Goal: Task Accomplishment & Management: Use online tool/utility

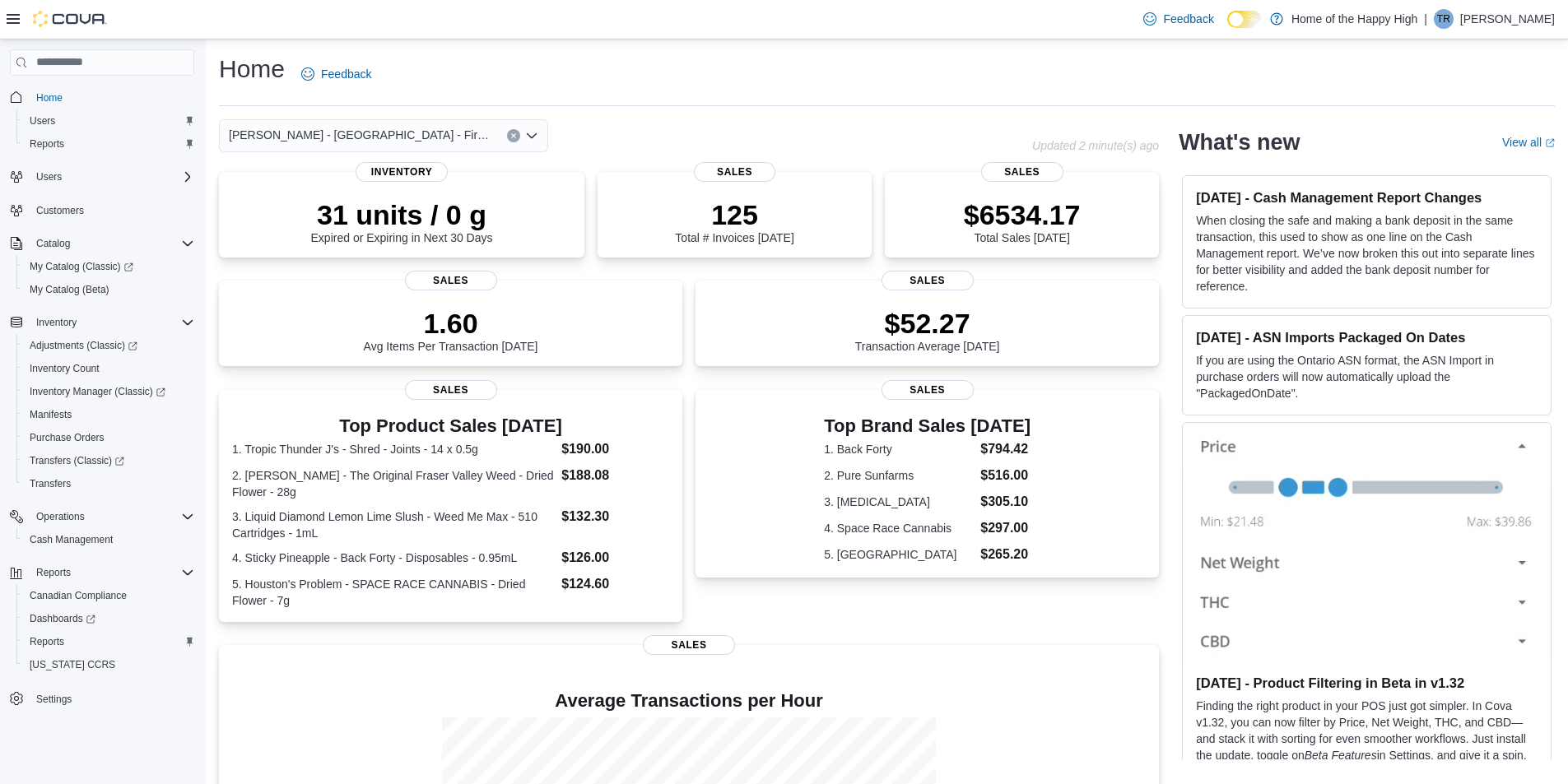
click at [830, 88] on div "Home Feedback" at bounding box center [887, 74] width 1336 height 42
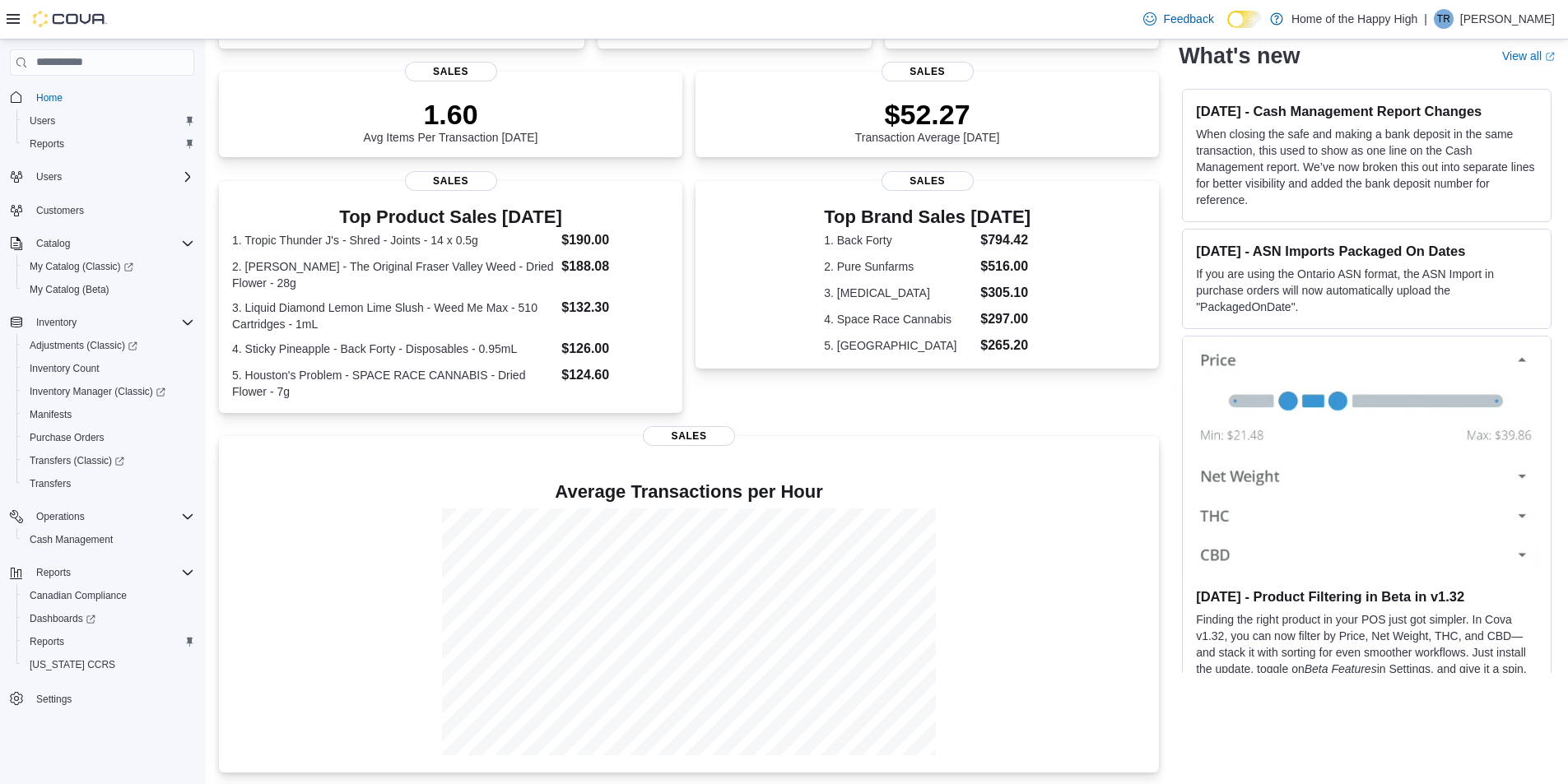
scroll to position [211, 0]
click at [33, 638] on span "Reports" at bounding box center [47, 641] width 35 height 13
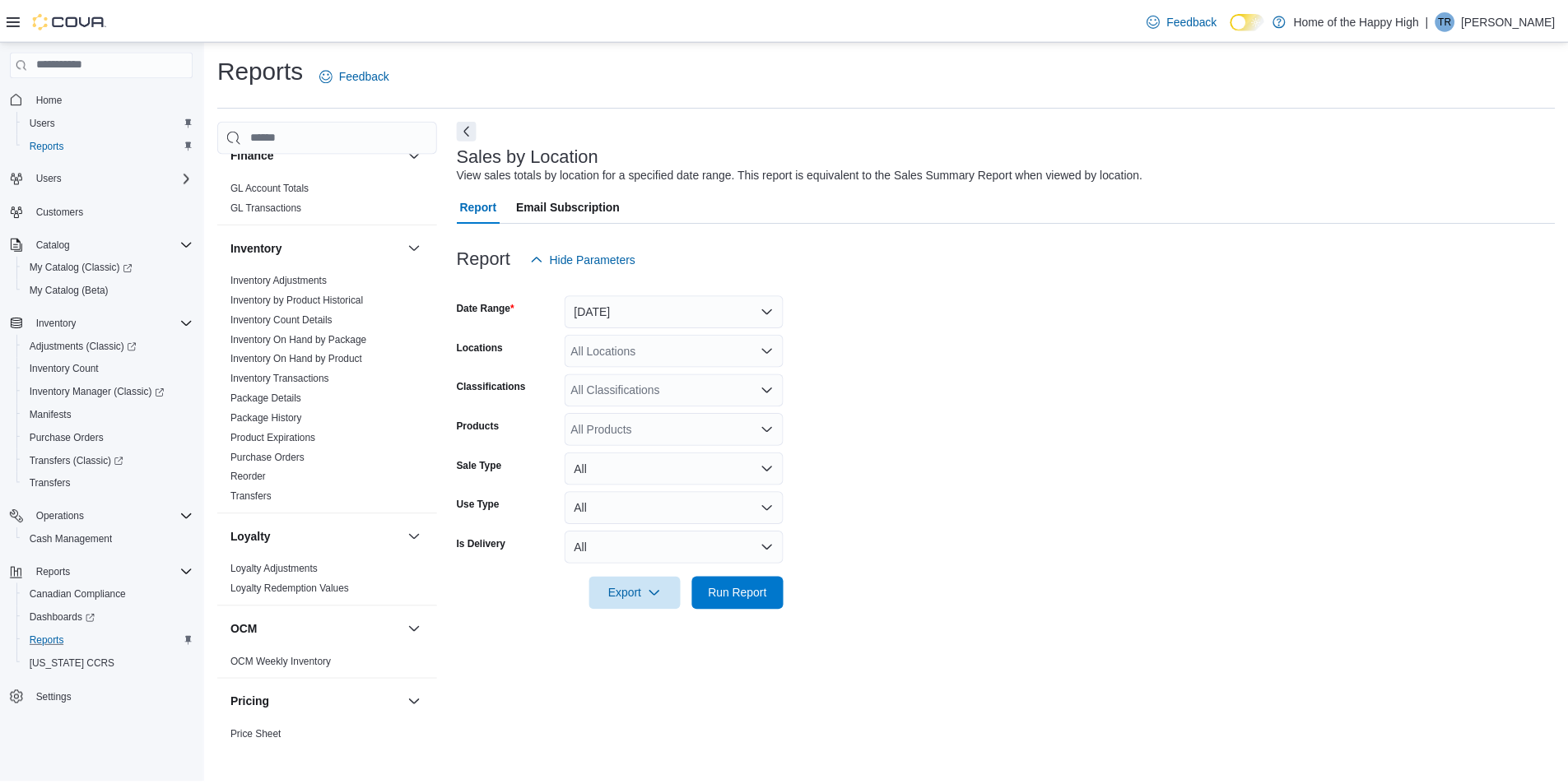
scroll to position [549, 0]
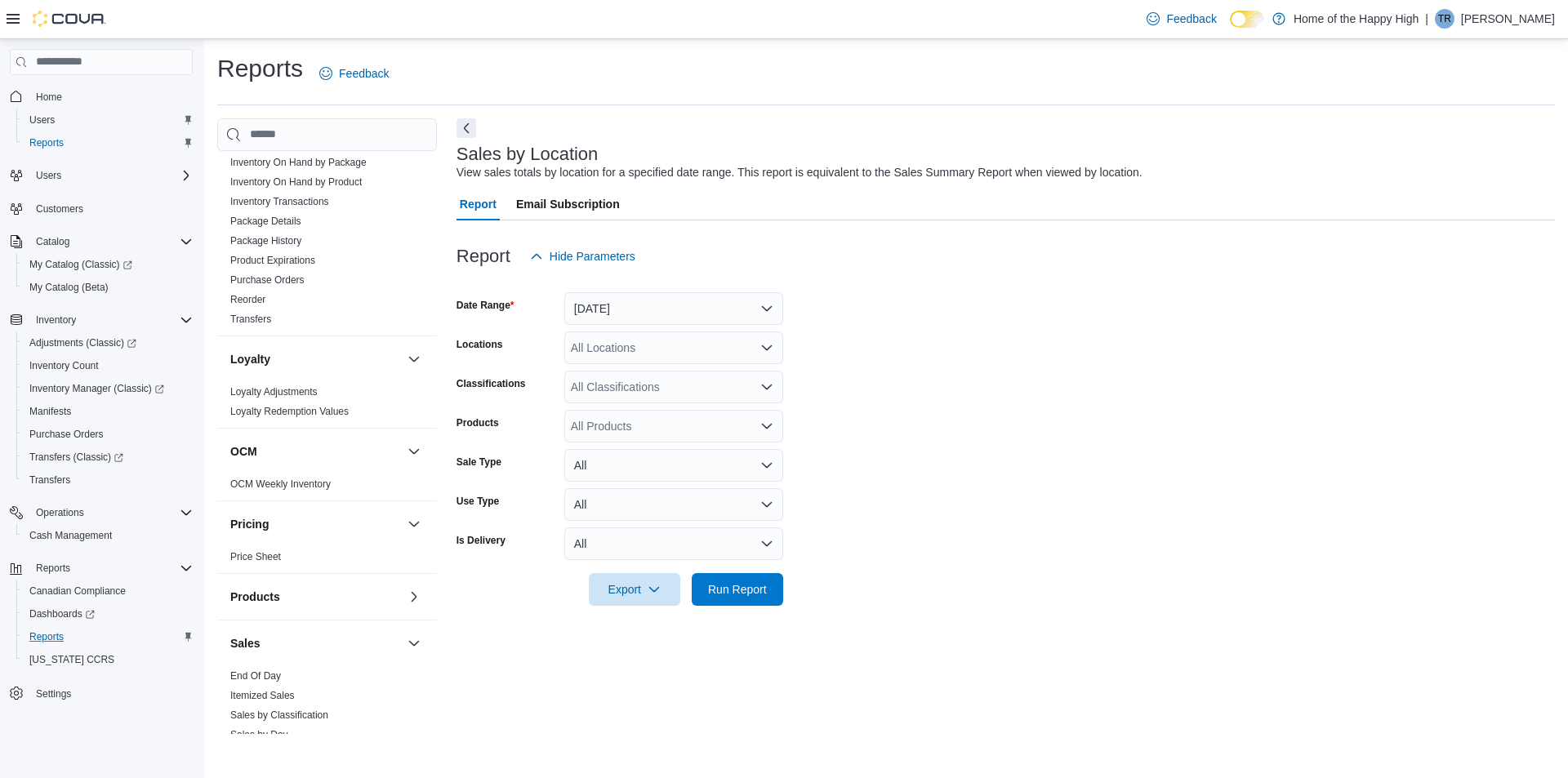
click at [247, 664] on div "Sales" at bounding box center [326, 643] width 219 height 46
click at [246, 671] on link "End Of Day" at bounding box center [256, 676] width 51 height 11
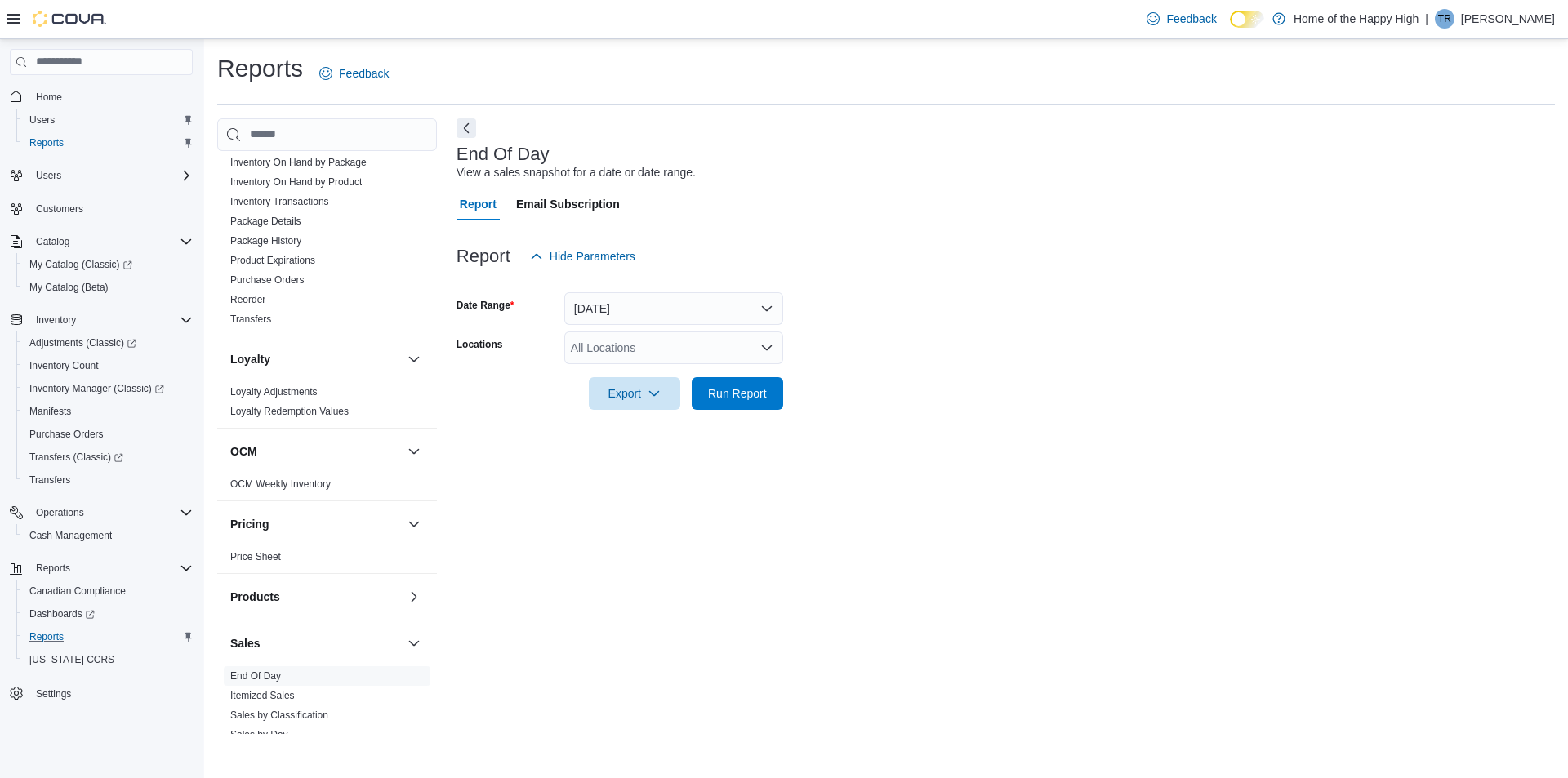
drag, startPoint x: 597, startPoint y: 367, endPoint x: 602, endPoint y: 337, distance: 30.4
click at [597, 358] on form "Date Range [DATE] Locations All Locations Export Run Report" at bounding box center [1005, 341] width 1098 height 137
click at [602, 336] on div "All Locations" at bounding box center [674, 348] width 219 height 33
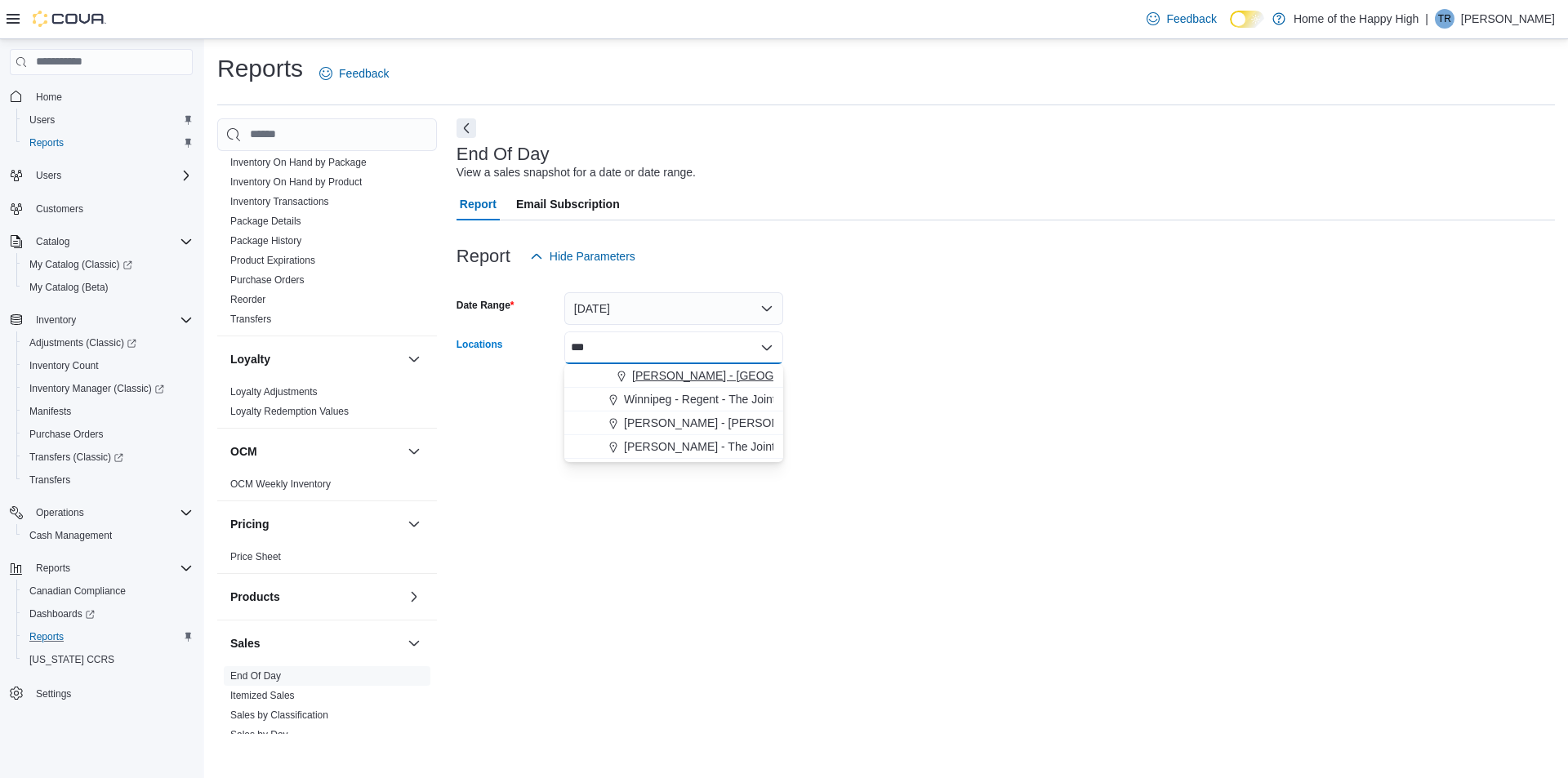
type input "***"
click at [630, 375] on span "Choose from the following options" at bounding box center [623, 375] width 17 height 16
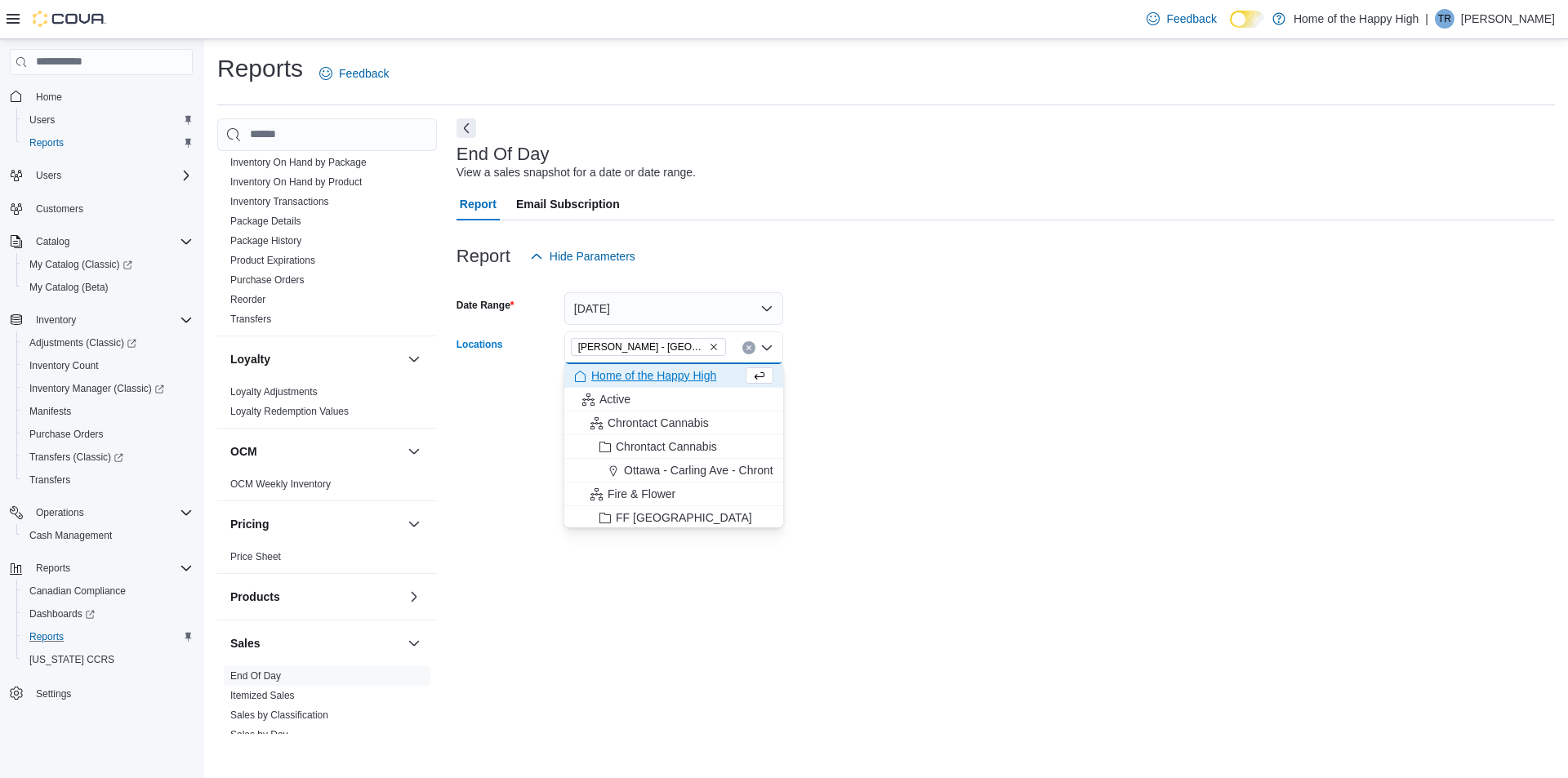
click at [979, 375] on div at bounding box center [1005, 370] width 1098 height 13
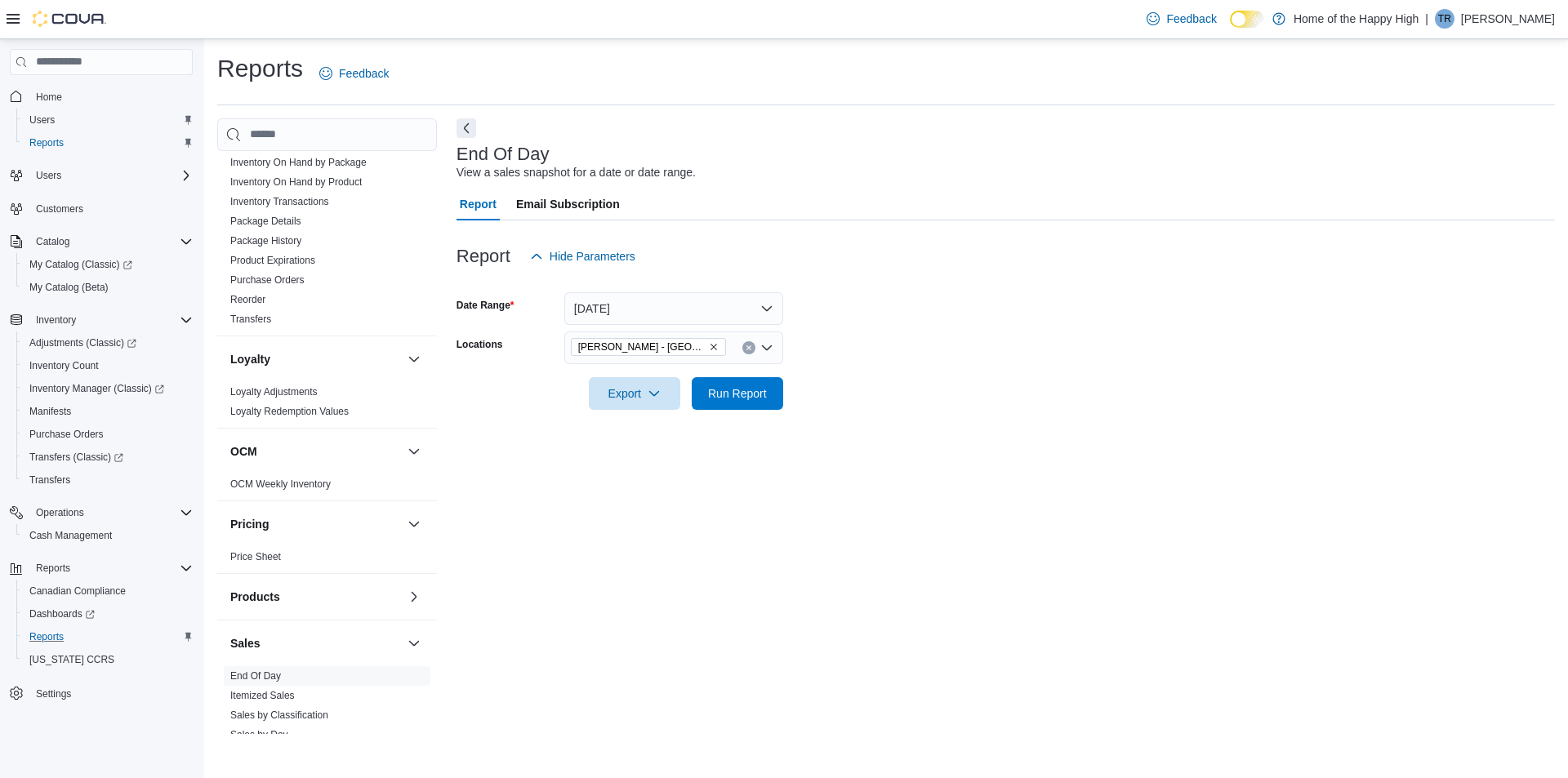
click at [746, 374] on div at bounding box center [1005, 370] width 1098 height 13
drag, startPoint x: 748, startPoint y: 411, endPoint x: 754, endPoint y: 398, distance: 14.3
click at [750, 411] on div at bounding box center [1005, 419] width 1098 height 20
click at [754, 398] on span "Run Report" at bounding box center [738, 392] width 59 height 16
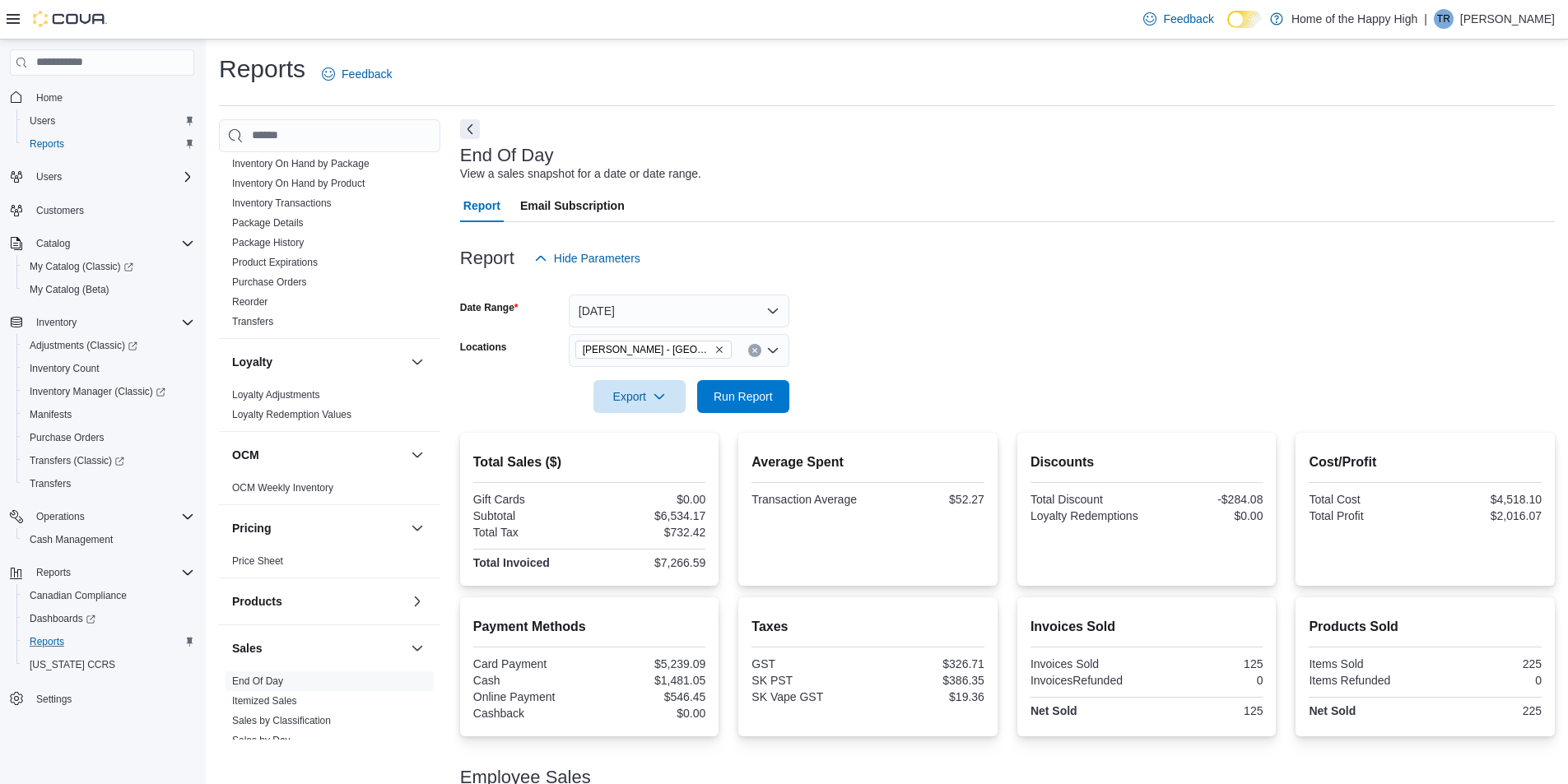
drag, startPoint x: 926, startPoint y: 240, endPoint x: 910, endPoint y: 226, distance: 21.3
click at [927, 239] on div at bounding box center [1007, 232] width 1095 height 20
